Goal: Find specific page/section: Find specific page/section

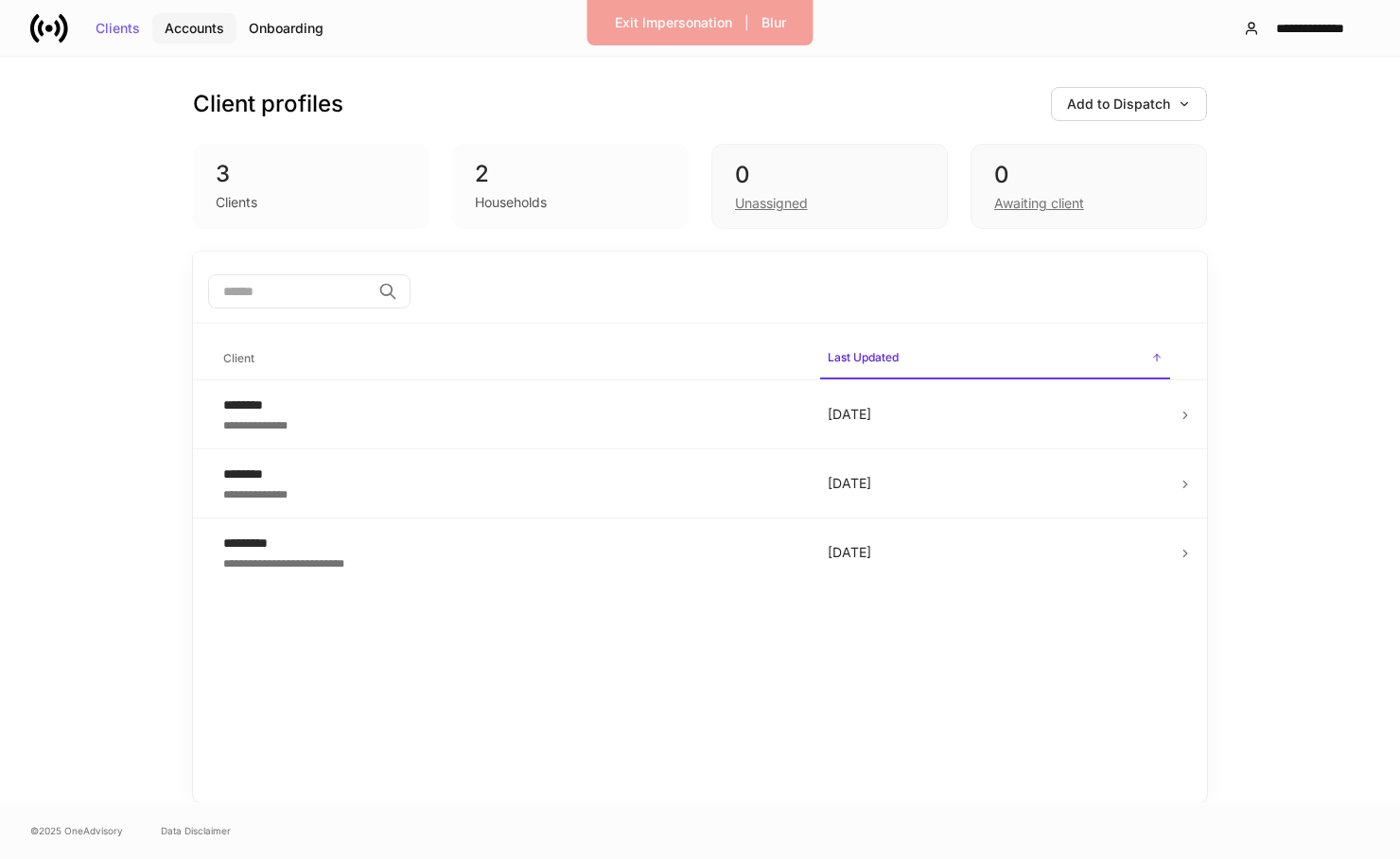
click at [205, 25] on div "Accounts" at bounding box center [194, 28] width 60 height 13
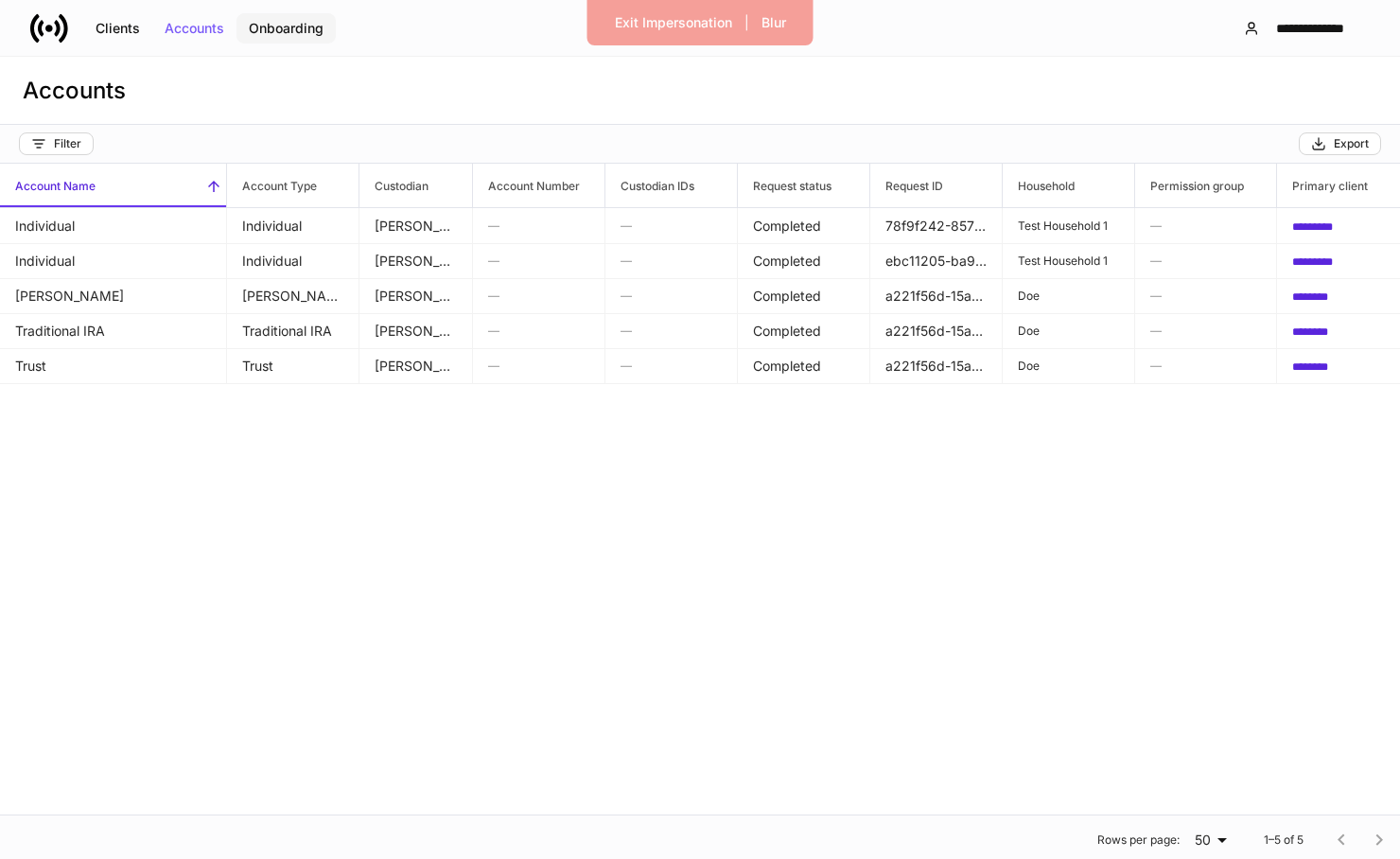
click at [278, 35] on div "Onboarding" at bounding box center [286, 28] width 75 height 13
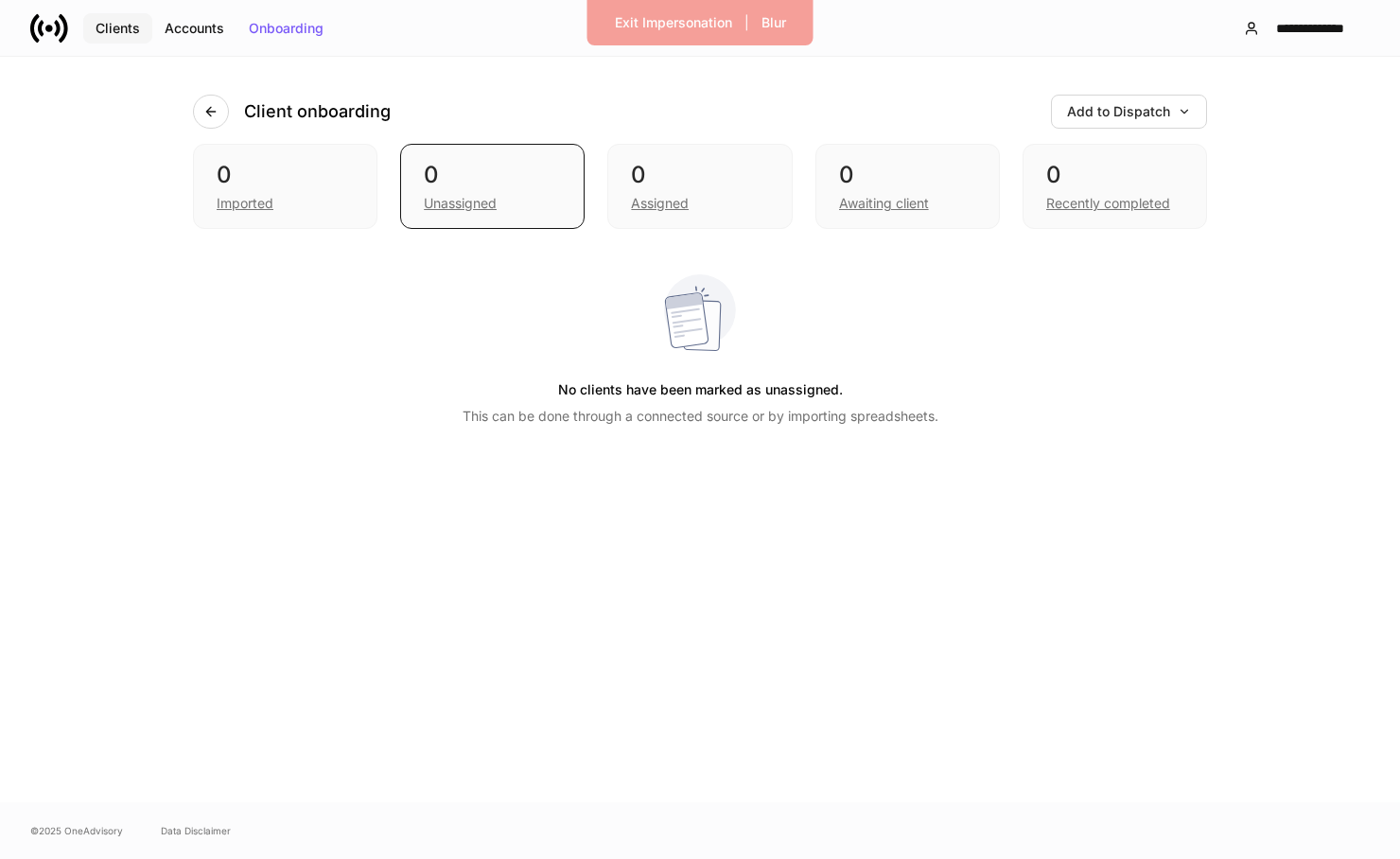
click at [149, 23] on button "Clients" at bounding box center [117, 28] width 69 height 30
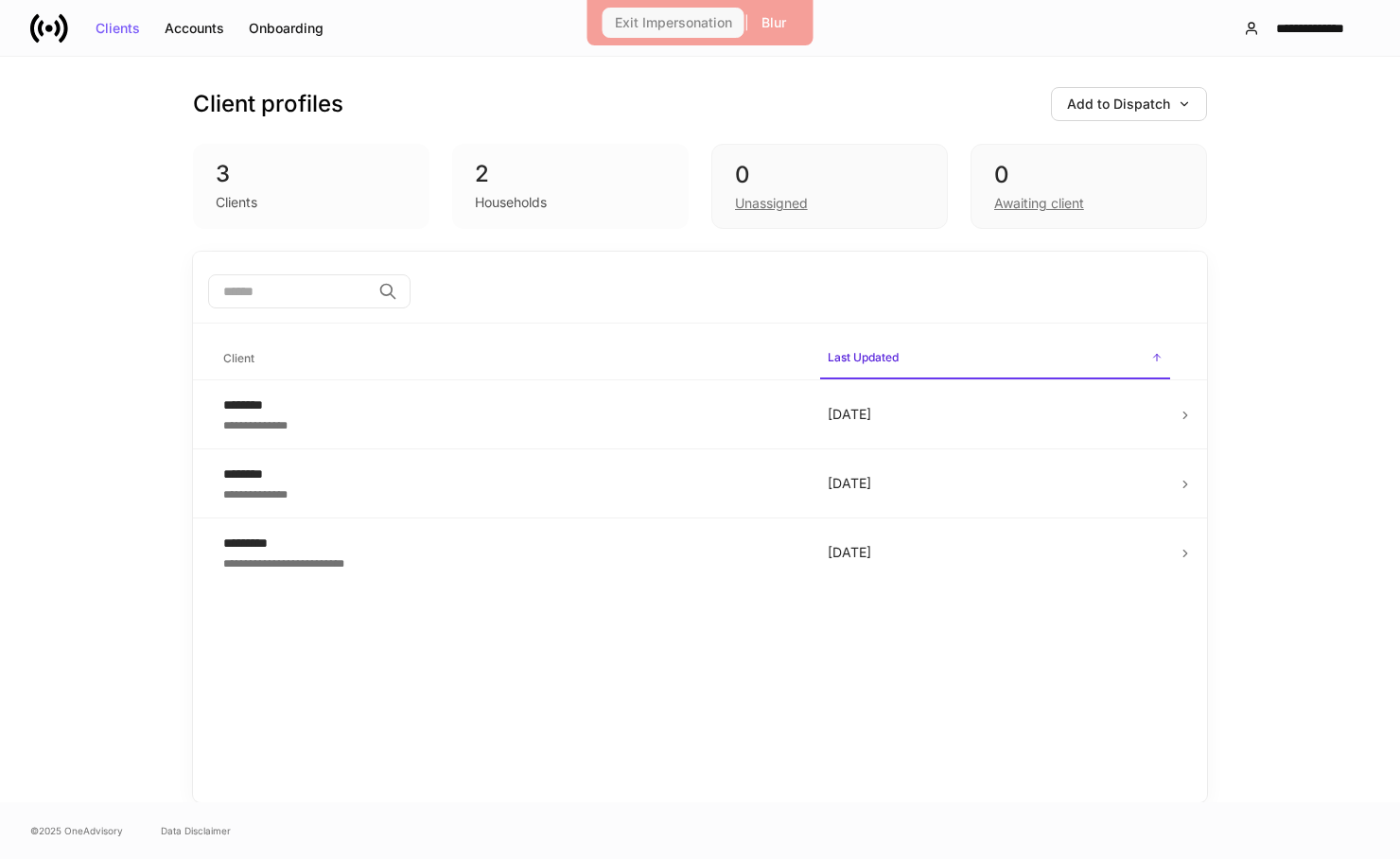
click at [680, 29] on div "Exit Impersonation" at bounding box center [673, 23] width 117 height 13
